Goal: Transaction & Acquisition: Purchase product/service

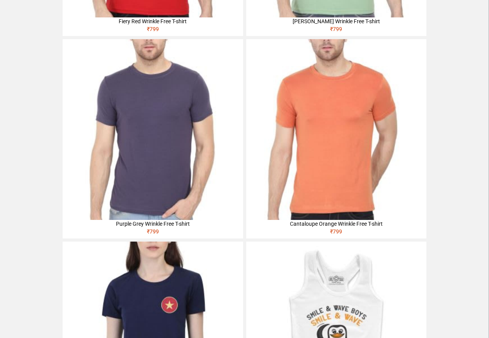
scroll to position [167, 0]
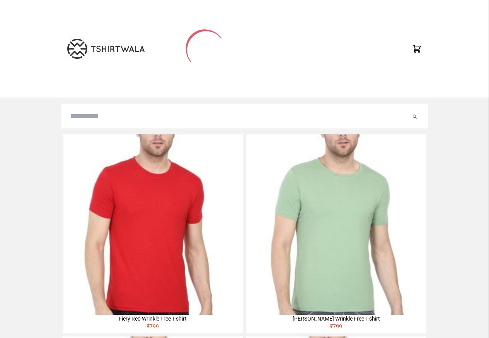
type input "********"
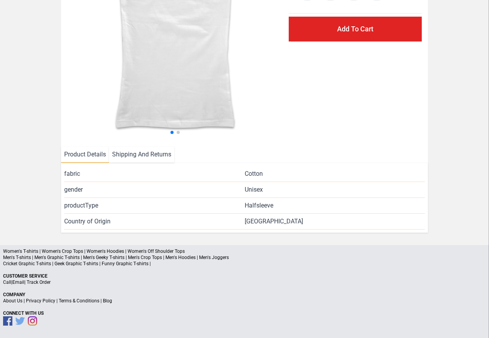
scroll to position [74, 0]
